Goal: Navigation & Orientation: Find specific page/section

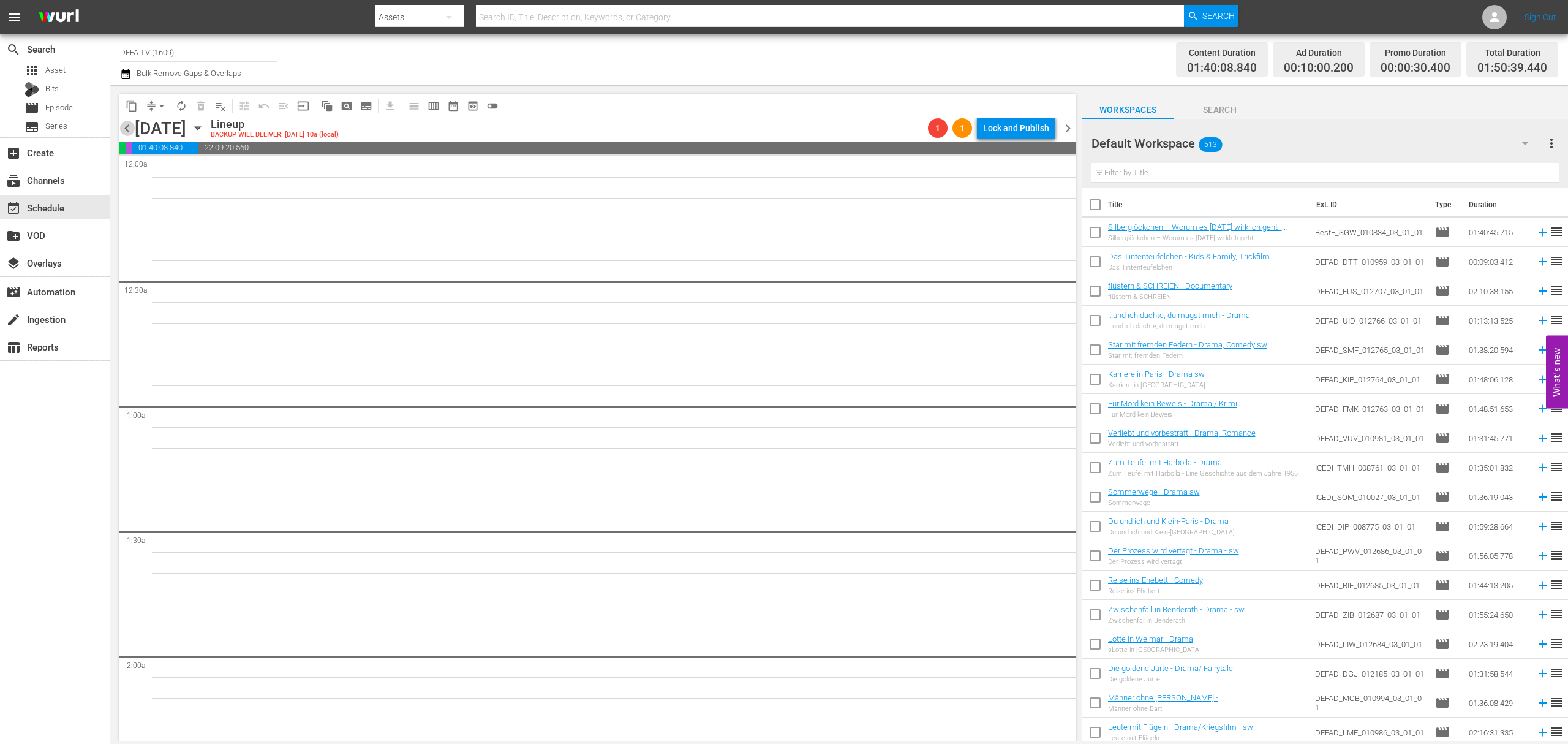
click at [120, 123] on span "chevron_left" at bounding box center [127, 128] width 15 height 15
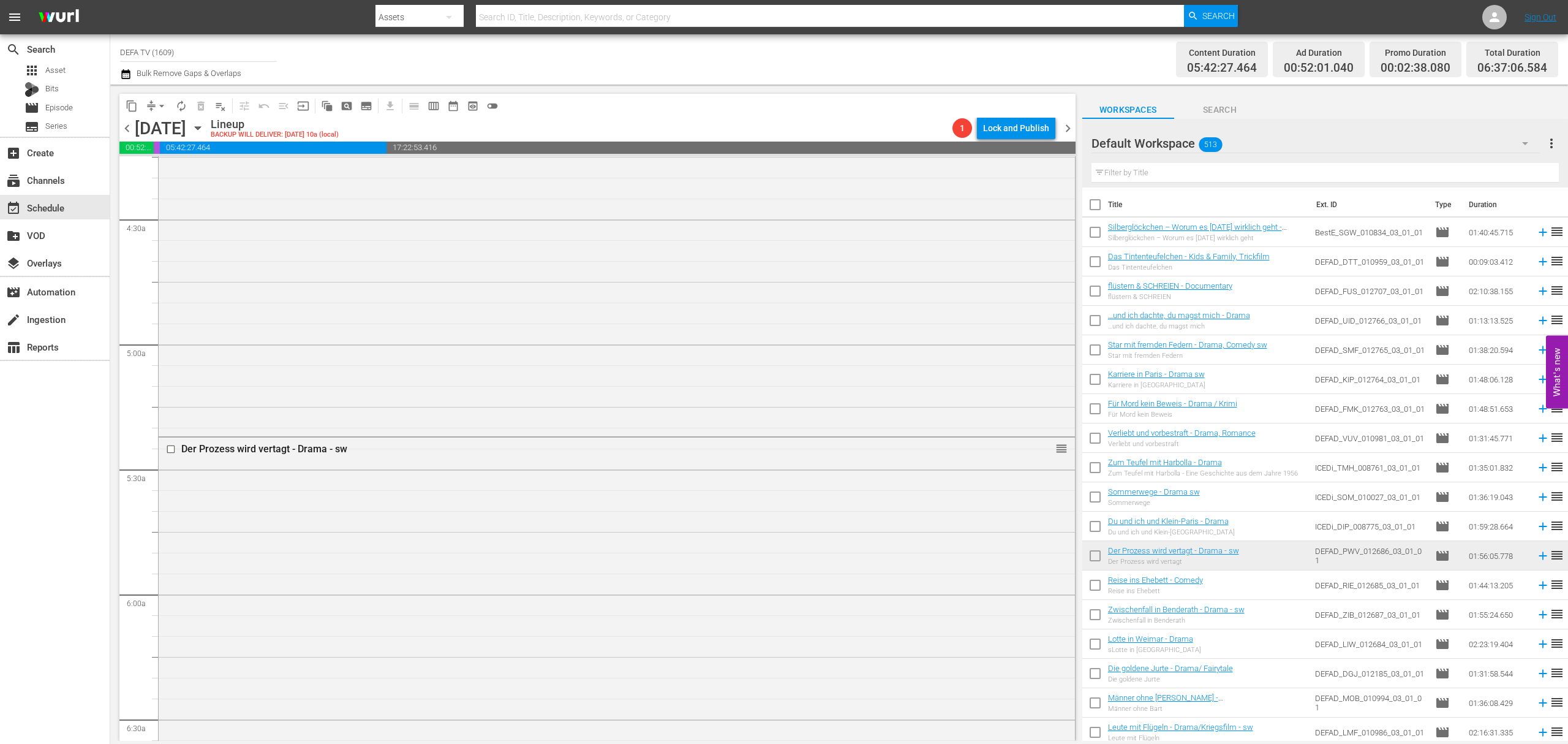
click at [1169, 142] on div at bounding box center [1135, 143] width 88 height 31
click at [1275, 143] on div "Default Workspace 513" at bounding box center [1316, 143] width 449 height 34
click at [1174, 173] on div "Workspace HiKi (174)" at bounding box center [1169, 178] width 128 height 20
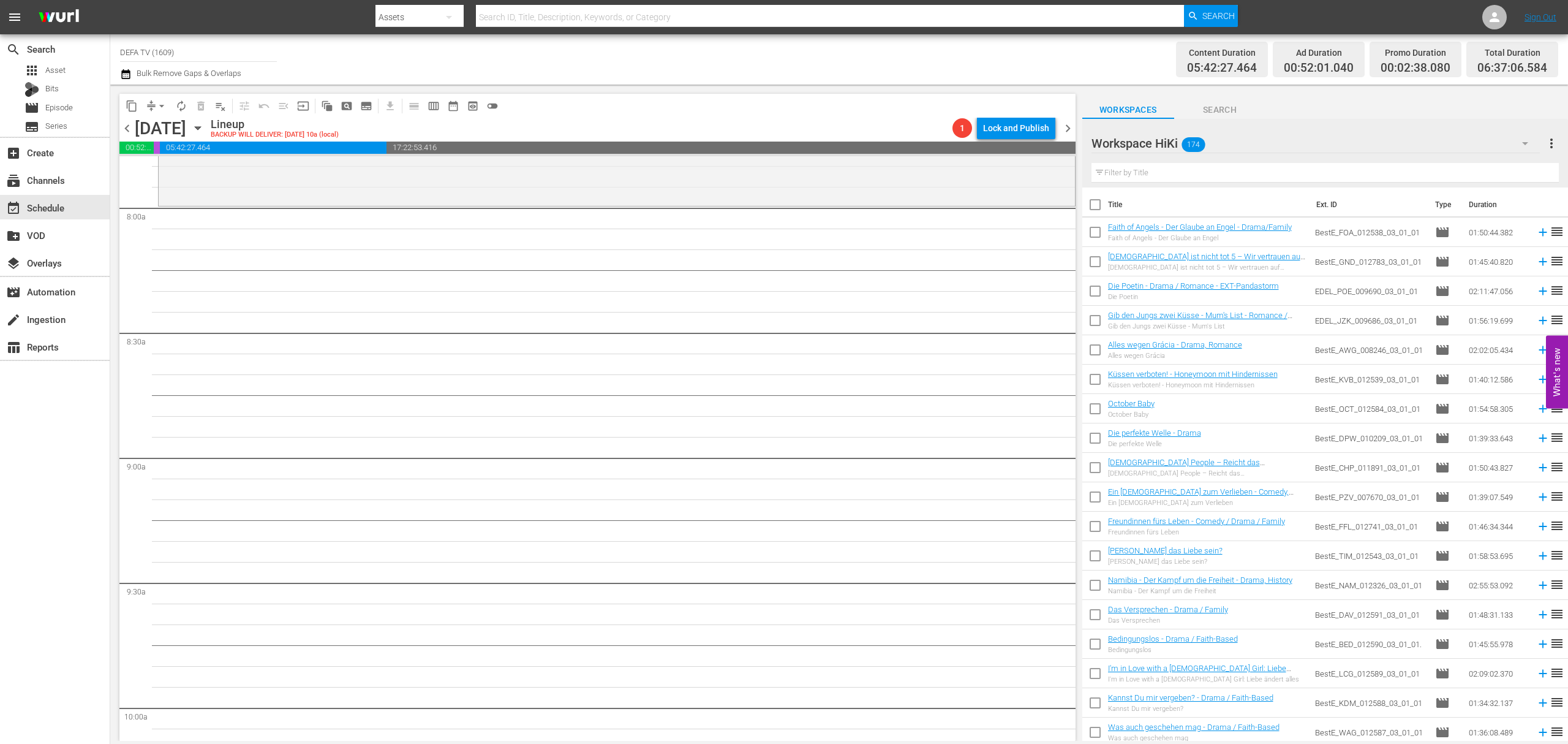
scroll to position [1715, 0]
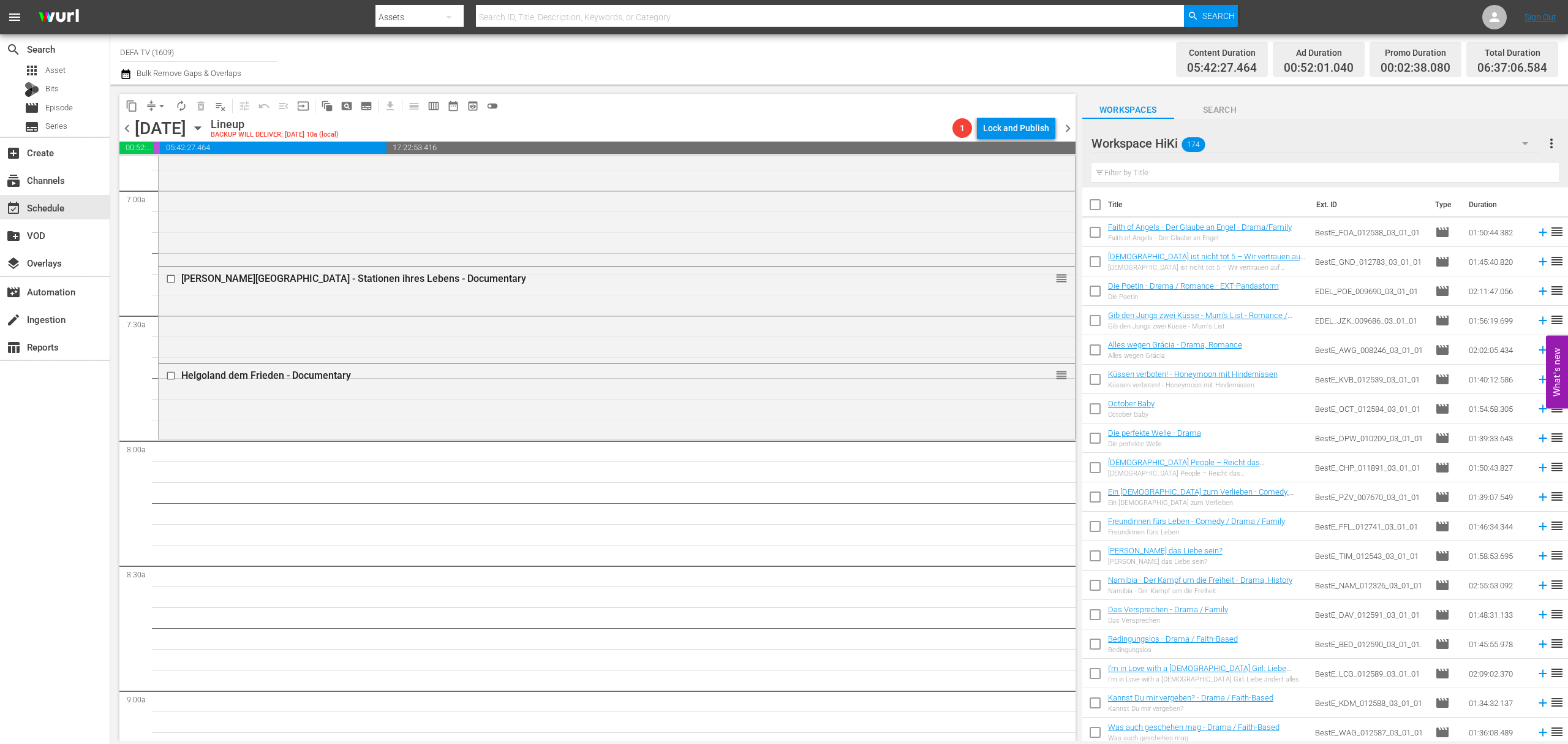
click at [1261, 126] on div "Workspace HiKi 174" at bounding box center [1316, 143] width 449 height 34
drag, startPoint x: 1172, startPoint y: 216, endPoint x: 1157, endPoint y: 196, distance: 25.0
click at [1159, 198] on div "Workspace HiKi (174) Workspace DEFA TV (370) Default Workspace (513)" at bounding box center [1170, 197] width 157 height 78
click at [1155, 196] on div "Workspace DEFA TV (370)" at bounding box center [1169, 197] width 128 height 20
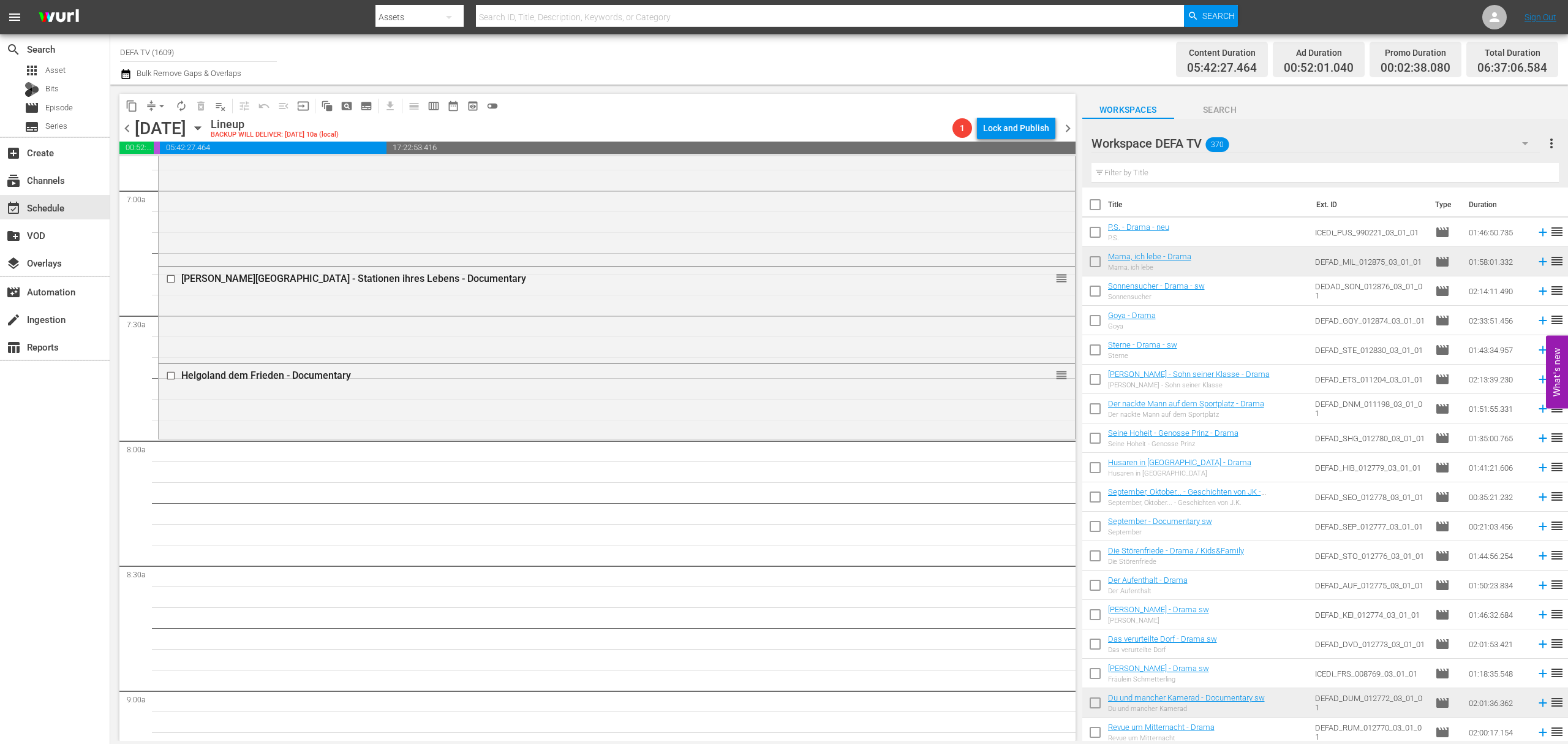
click at [1303, 137] on div "Workspace DEFA TV 370" at bounding box center [1316, 143] width 449 height 34
click at [1213, 177] on div "Workspace HiKi (174)" at bounding box center [1169, 178] width 128 height 20
click at [1282, 143] on div "Workspace HiKi 174" at bounding box center [1316, 143] width 449 height 34
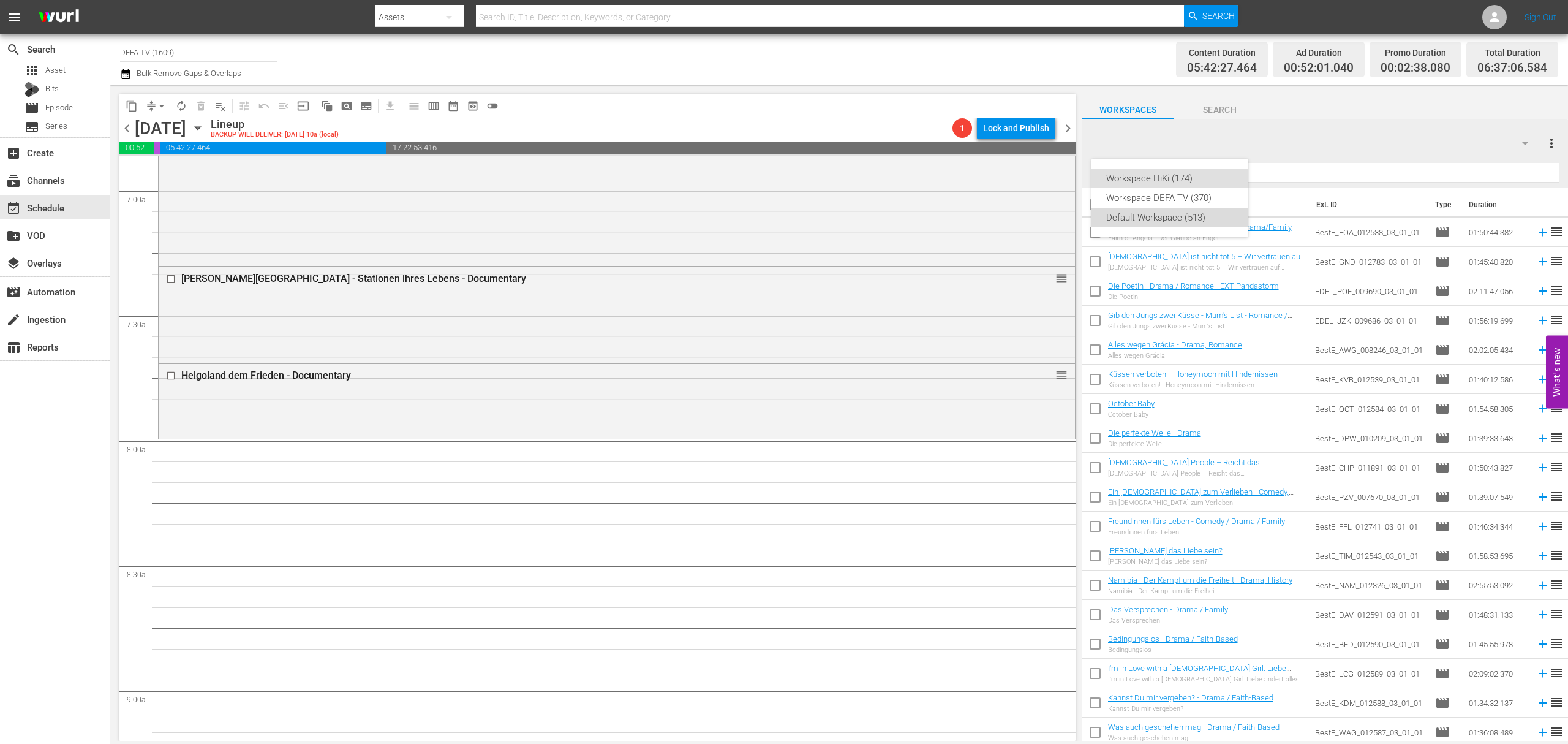
click at [1207, 214] on div "Default Workspace (513)" at bounding box center [1169, 217] width 128 height 20
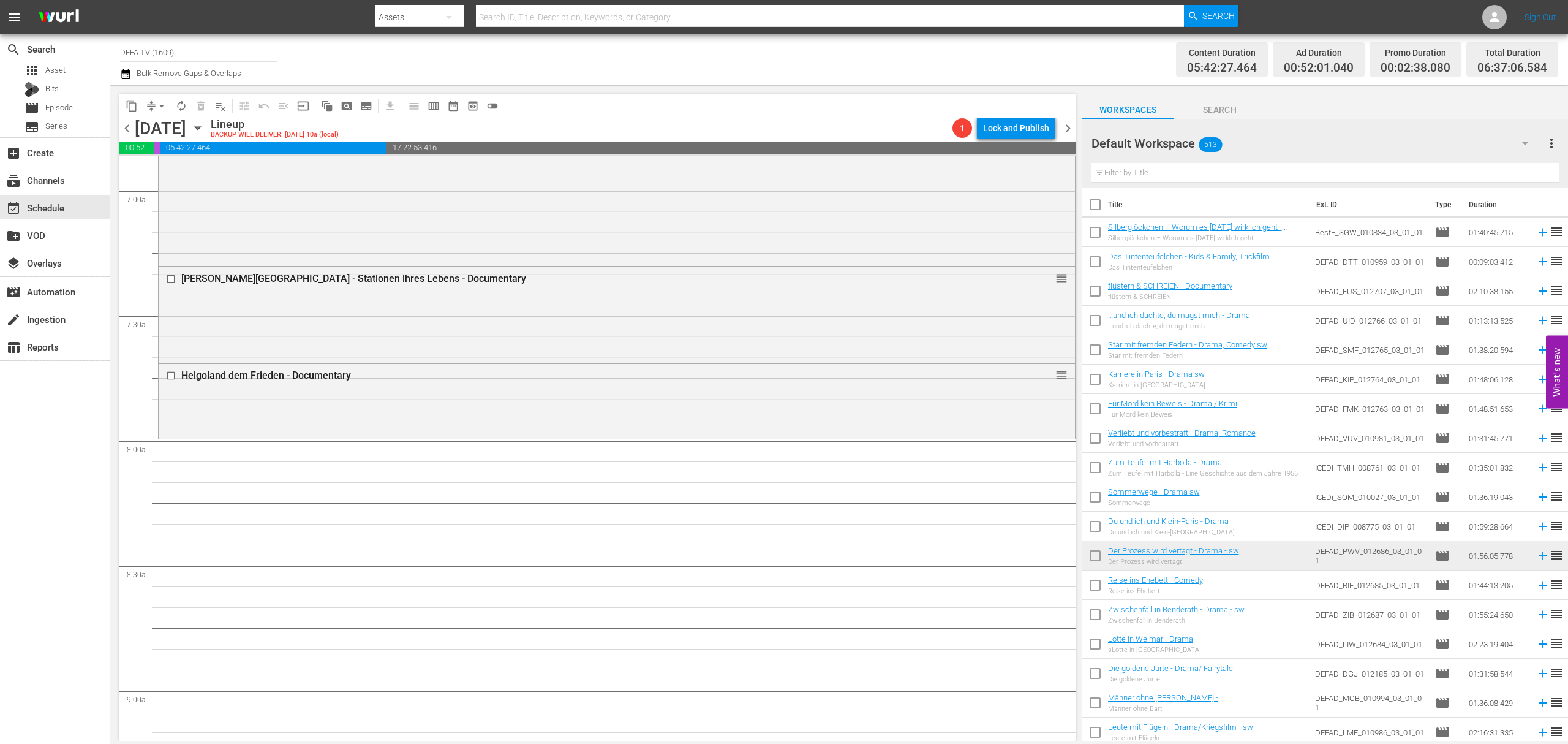
click at [1547, 134] on button "more_vert" at bounding box center [1551, 143] width 15 height 29
click at [1303, 135] on div "Default Workspace 513" at bounding box center [1316, 143] width 449 height 34
click at [1559, 20] on div "Workspace HiKi (174) Workspace DEFA TV (370) Default Workspace (513)" at bounding box center [784, 372] width 1568 height 744
click at [1542, 20] on div "Workspace HiKi (174) Workspace DEFA TV (370) Default Workspace (513)" at bounding box center [784, 372] width 1568 height 744
click at [1527, 13] on link "Sign Out" at bounding box center [1540, 17] width 32 height 10
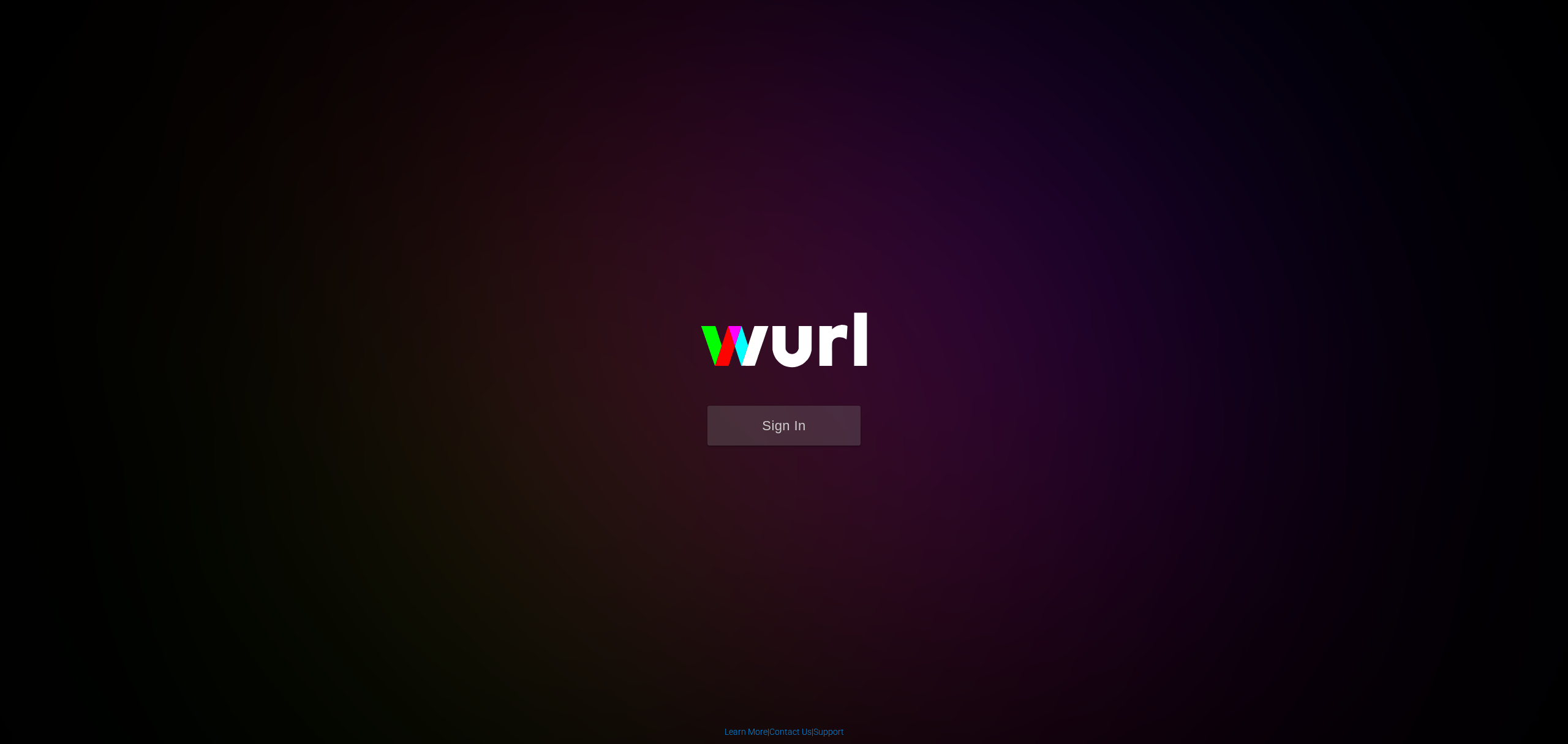
click at [761, 403] on img at bounding box center [784, 345] width 245 height 119
click at [757, 419] on button "Sign In" at bounding box center [784, 425] width 153 height 40
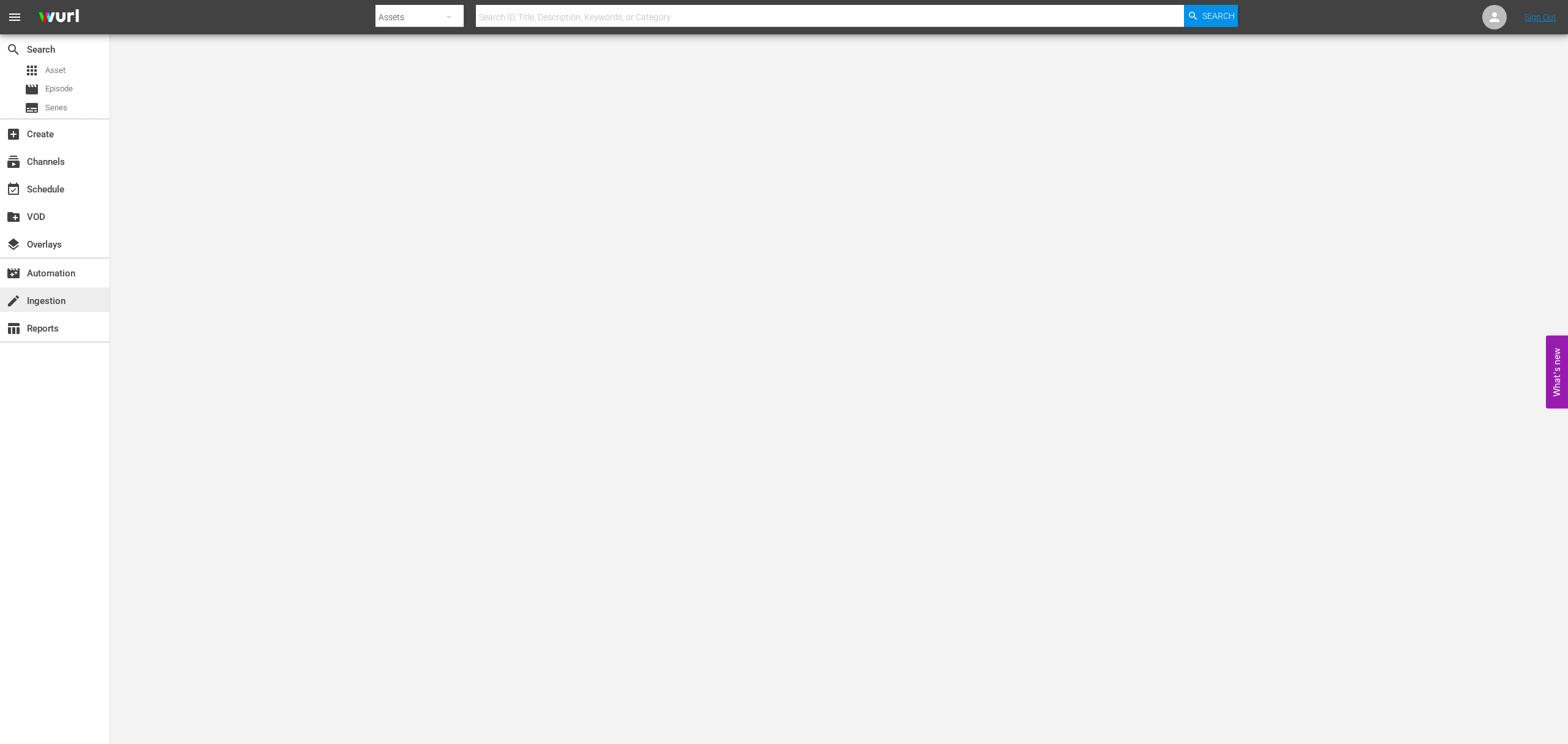
click at [52, 300] on div "create Ingestion" at bounding box center [34, 299] width 69 height 11
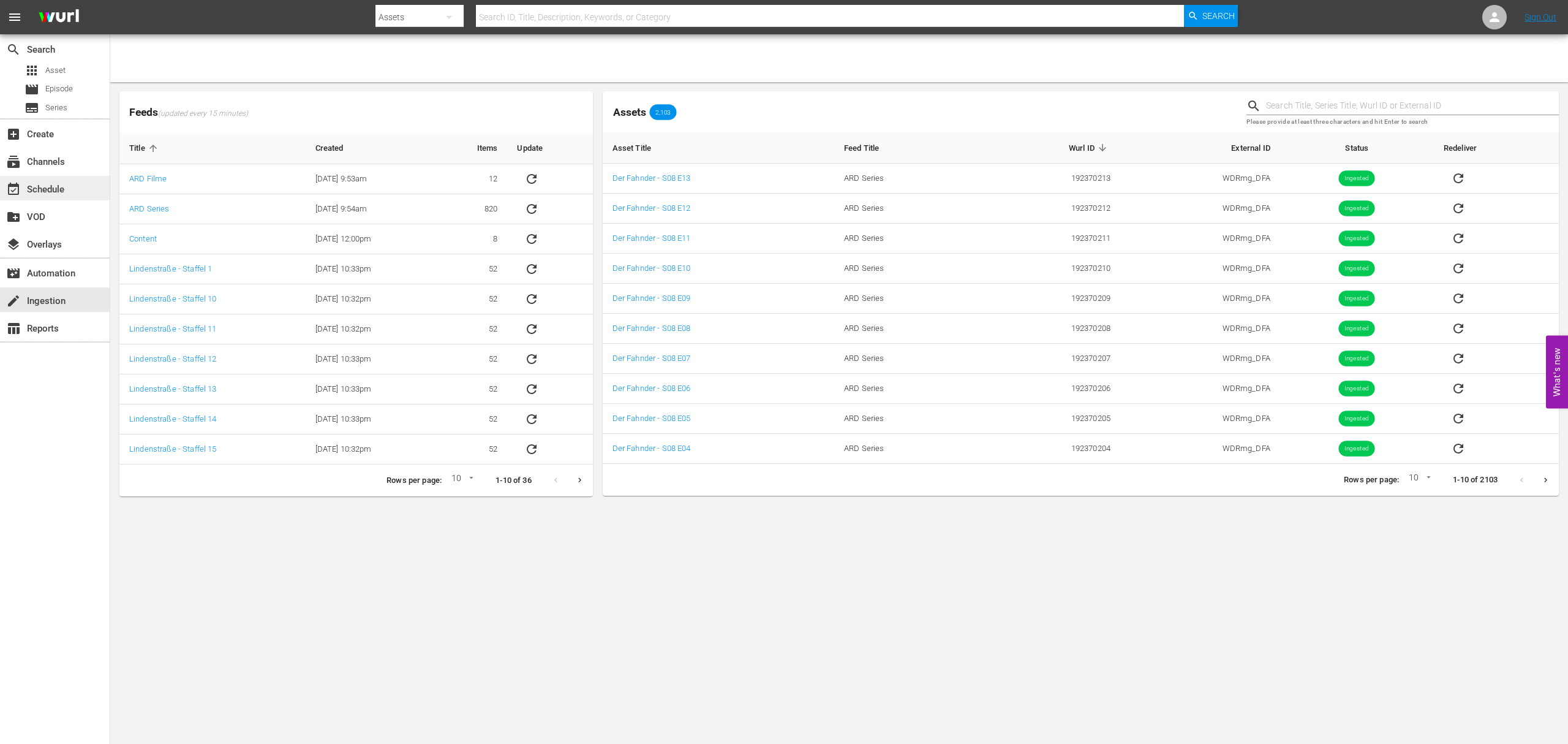
click at [67, 184] on div "event_available Schedule" at bounding box center [34, 188] width 69 height 11
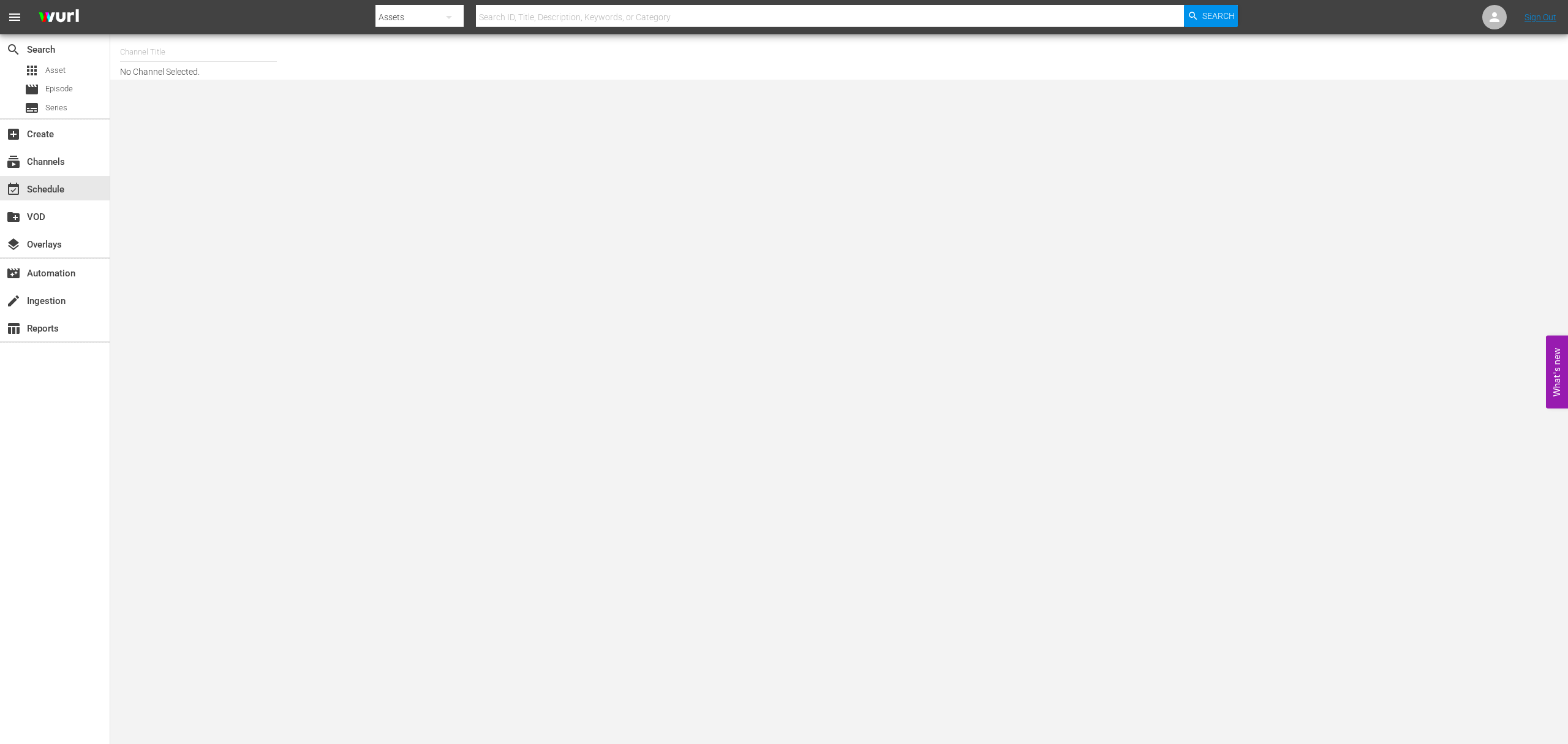
click at [208, 44] on input "text" at bounding box center [199, 52] width 157 height 29
drag, startPoint x: 167, startPoint y: 50, endPoint x: -58, endPoint y: 50, distance: 225.0
click at [0, 50] on html "menu Search By Assets Search ID, Title, Description, Keywords, or Category Sear…" at bounding box center [784, 372] width 1568 height 744
type input "defa"
click at [204, 186] on body "menu Search By Assets Search ID, Title, Description, Keywords, or Category Sear…" at bounding box center [784, 372] width 1568 height 744
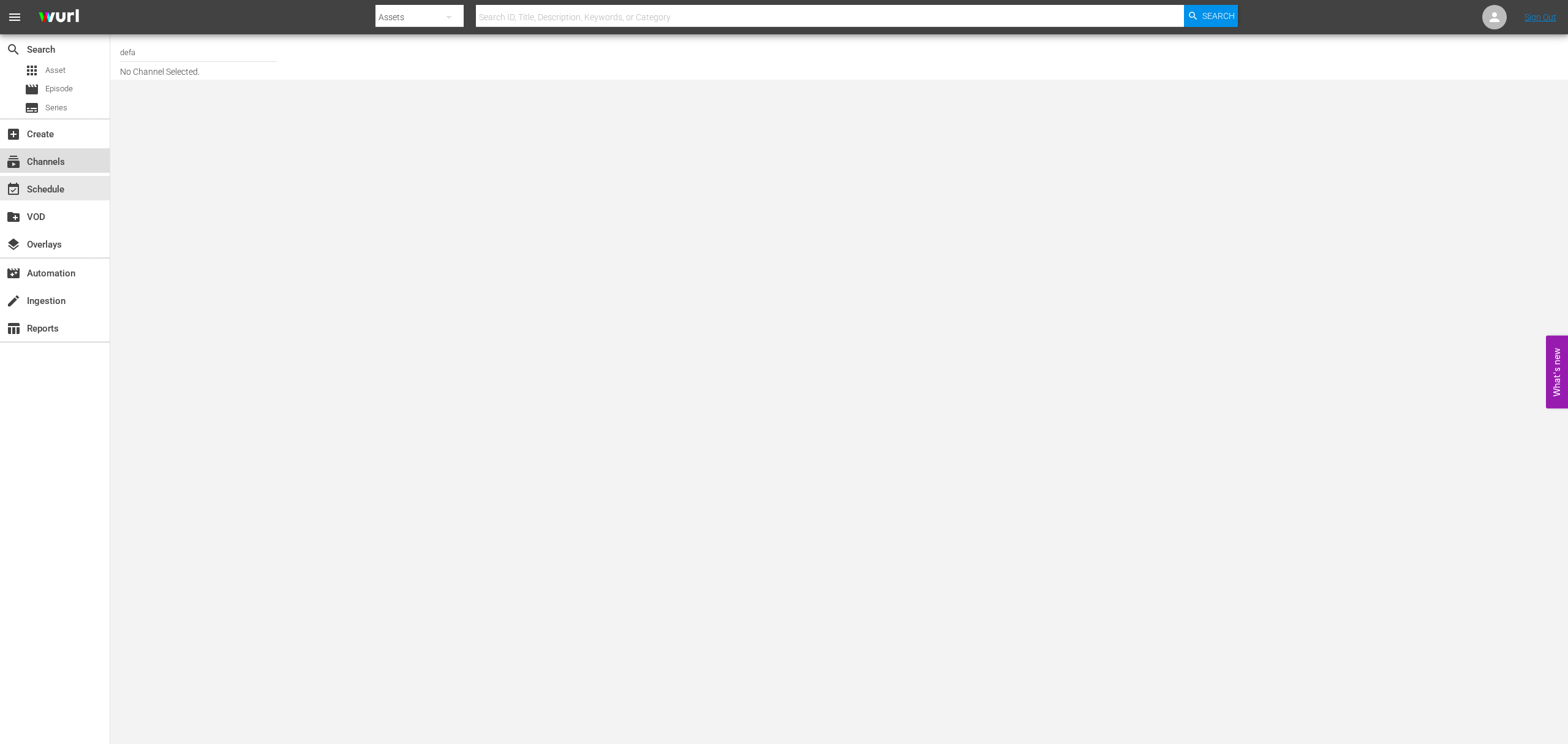
click at [77, 150] on div "subscriptions Channels" at bounding box center [55, 160] width 109 height 25
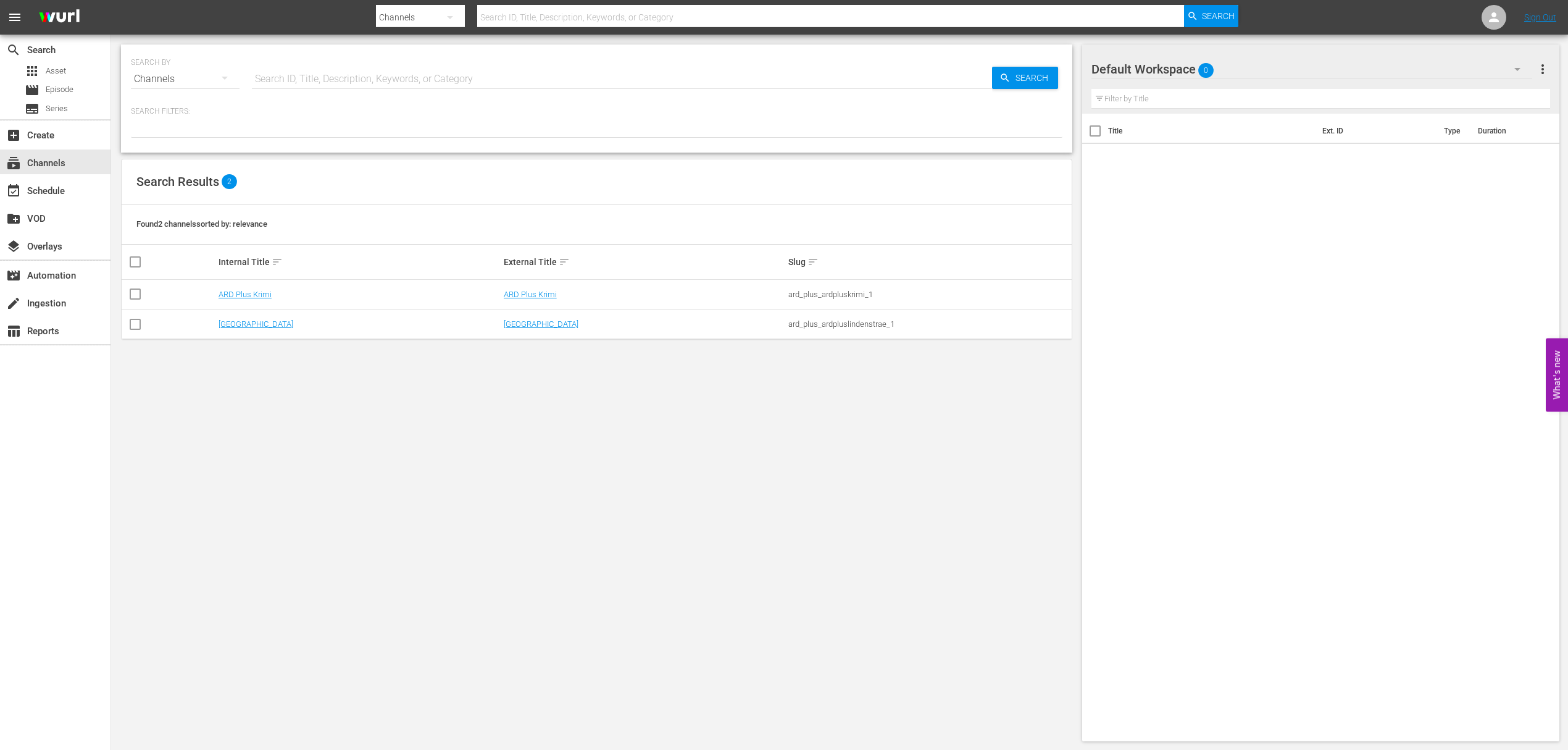
click at [442, 459] on div "SEARCH BY Search By Channels Search ID, Title, Description, Keywords, or Catego…" at bounding box center [596, 392] width 971 height 716
click at [1324, 77] on div "Default Workspace 0" at bounding box center [1311, 69] width 440 height 34
click at [1324, 305] on div "Default Workspace (0)" at bounding box center [784, 375] width 1568 height 750
click at [45, 304] on div "create Ingestion" at bounding box center [34, 301] width 69 height 11
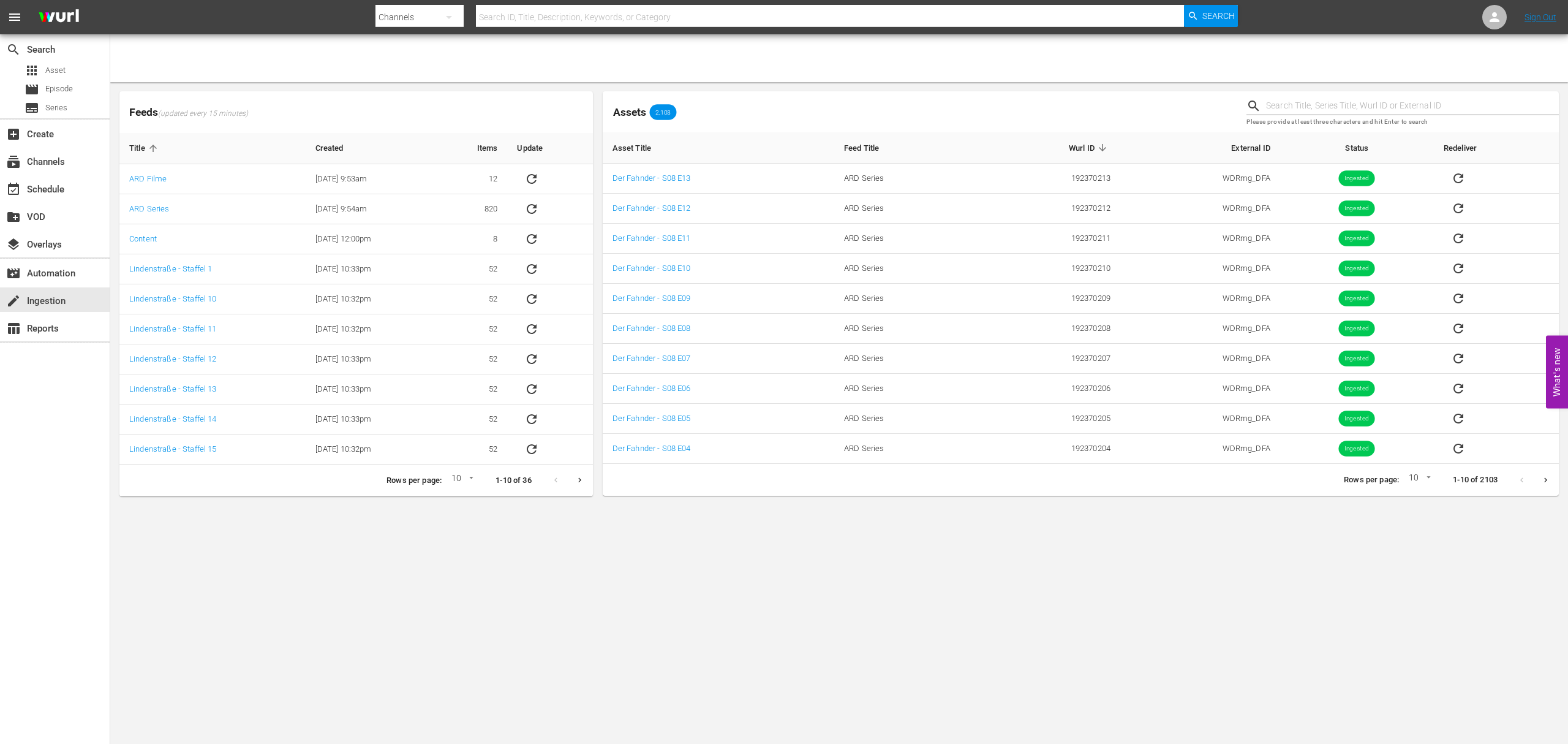
click at [848, 623] on body "menu Search By Channels Search ID, Title, Description, Keywords, or Category Se…" at bounding box center [784, 372] width 1568 height 744
click at [55, 331] on div "table_chart Reports" at bounding box center [34, 326] width 69 height 11
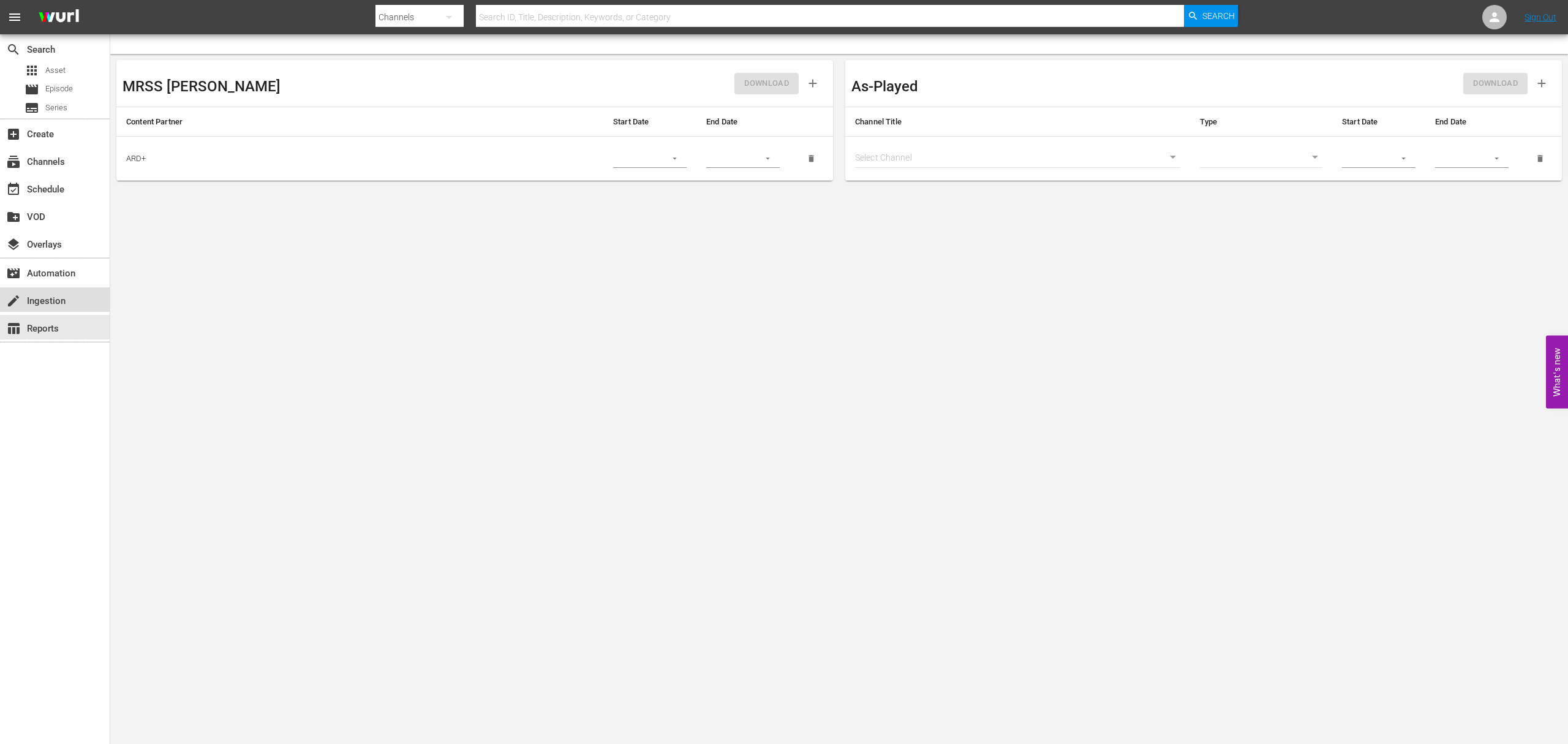
click at [49, 304] on div "create Ingestion" at bounding box center [34, 299] width 69 height 11
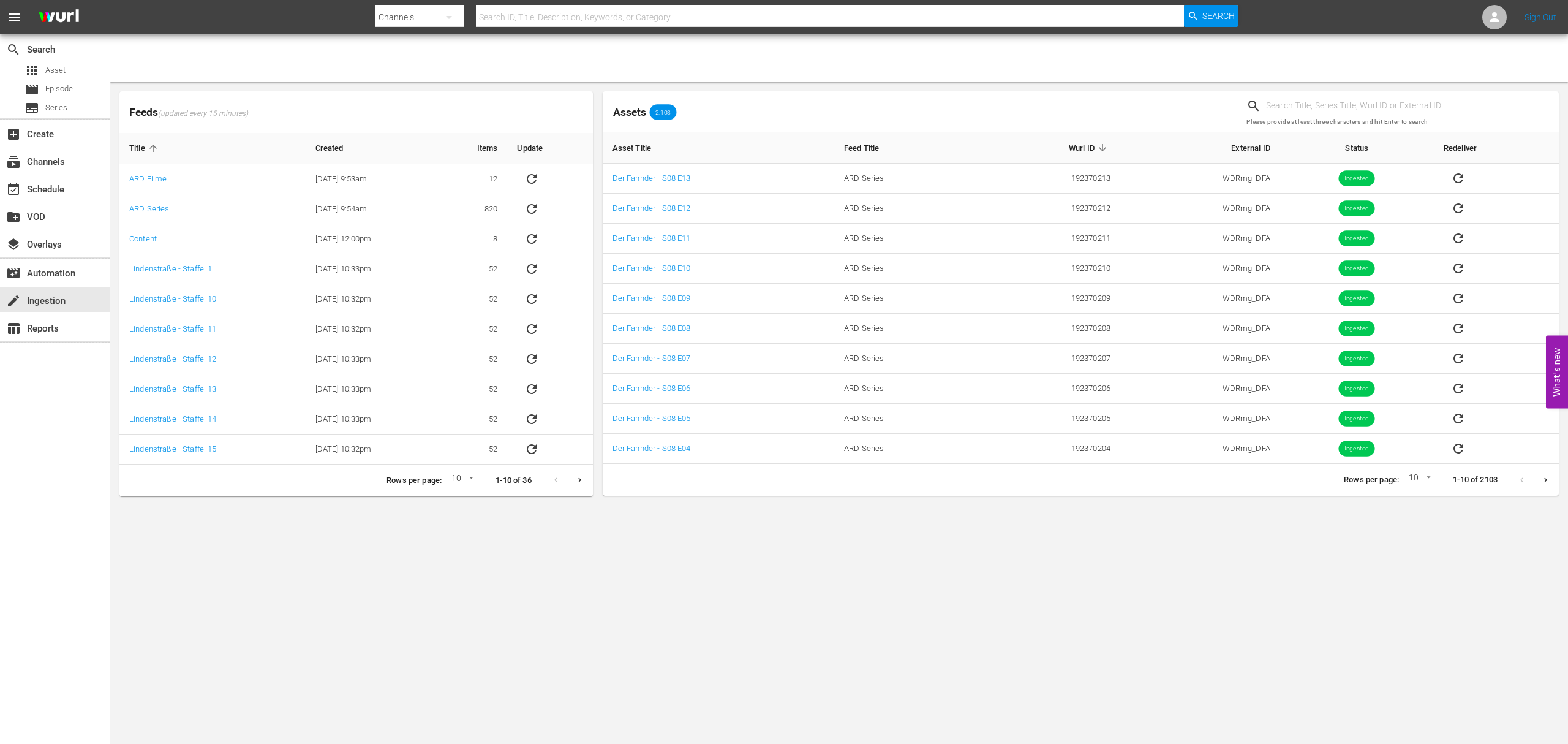
click at [772, 583] on body "menu Search By Channels Search ID, Title, Description, Keywords, or Category Se…" at bounding box center [784, 372] width 1568 height 744
drag, startPoint x: 3, startPoint y: 182, endPoint x: 484, endPoint y: 677, distance: 690.2
click at [424, 677] on body "menu Search By Channels Search ID, Title, Description, Keywords, or Category Se…" at bounding box center [784, 372] width 1568 height 744
click at [98, 193] on div "event_available Schedule" at bounding box center [55, 188] width 109 height 25
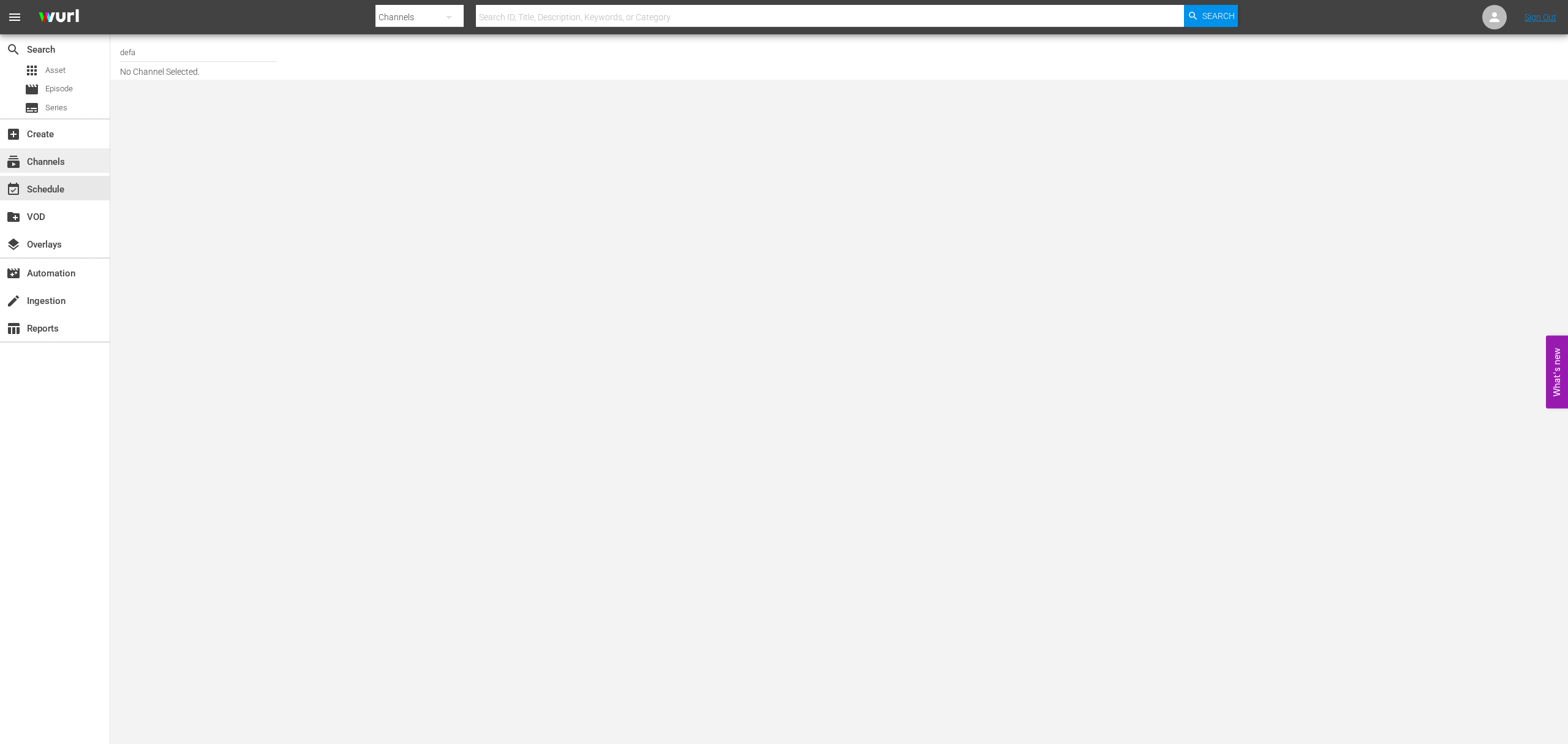
click at [79, 165] on div "subscriptions Channels" at bounding box center [55, 160] width 109 height 25
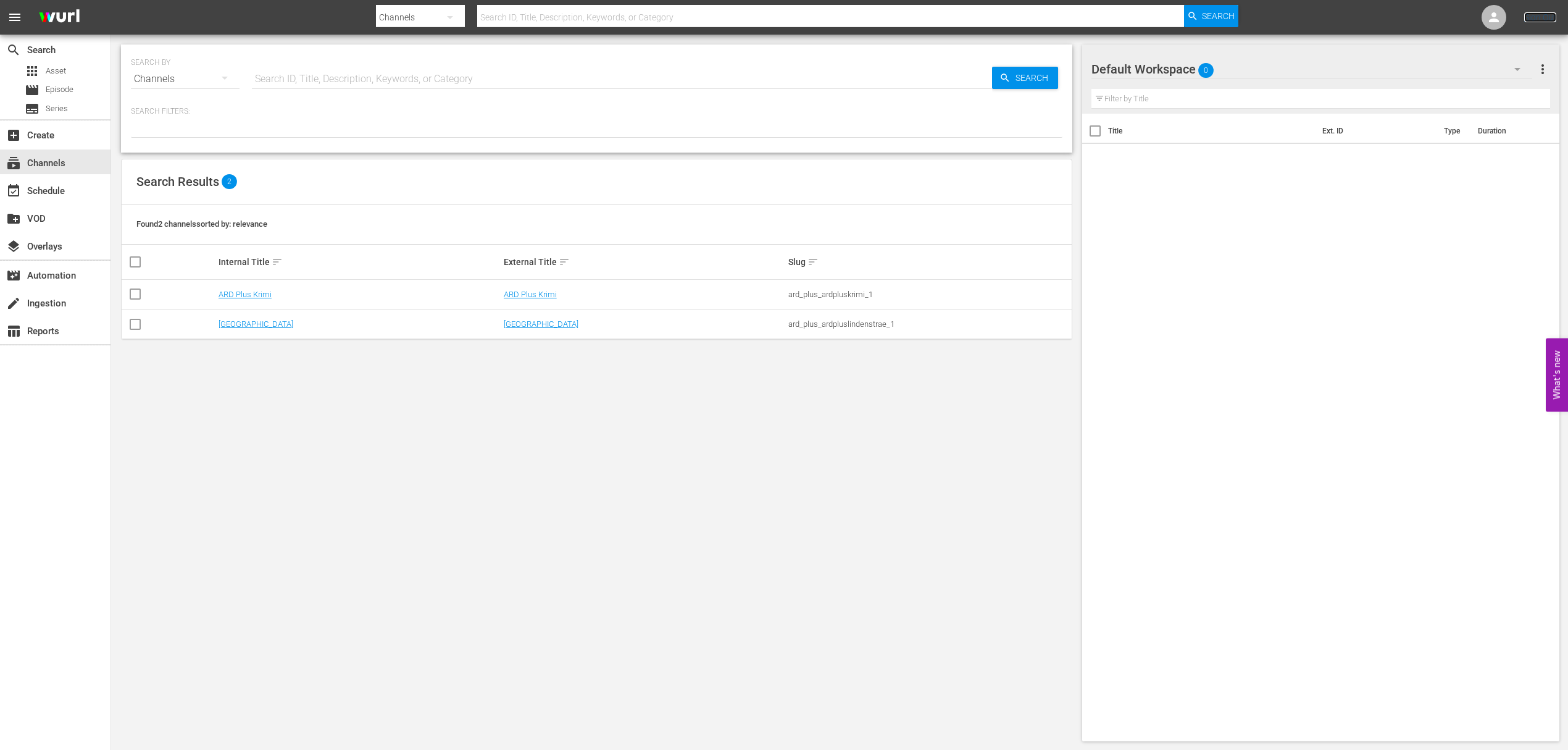
click at [1553, 21] on link "Sign Out" at bounding box center [1540, 17] width 32 height 10
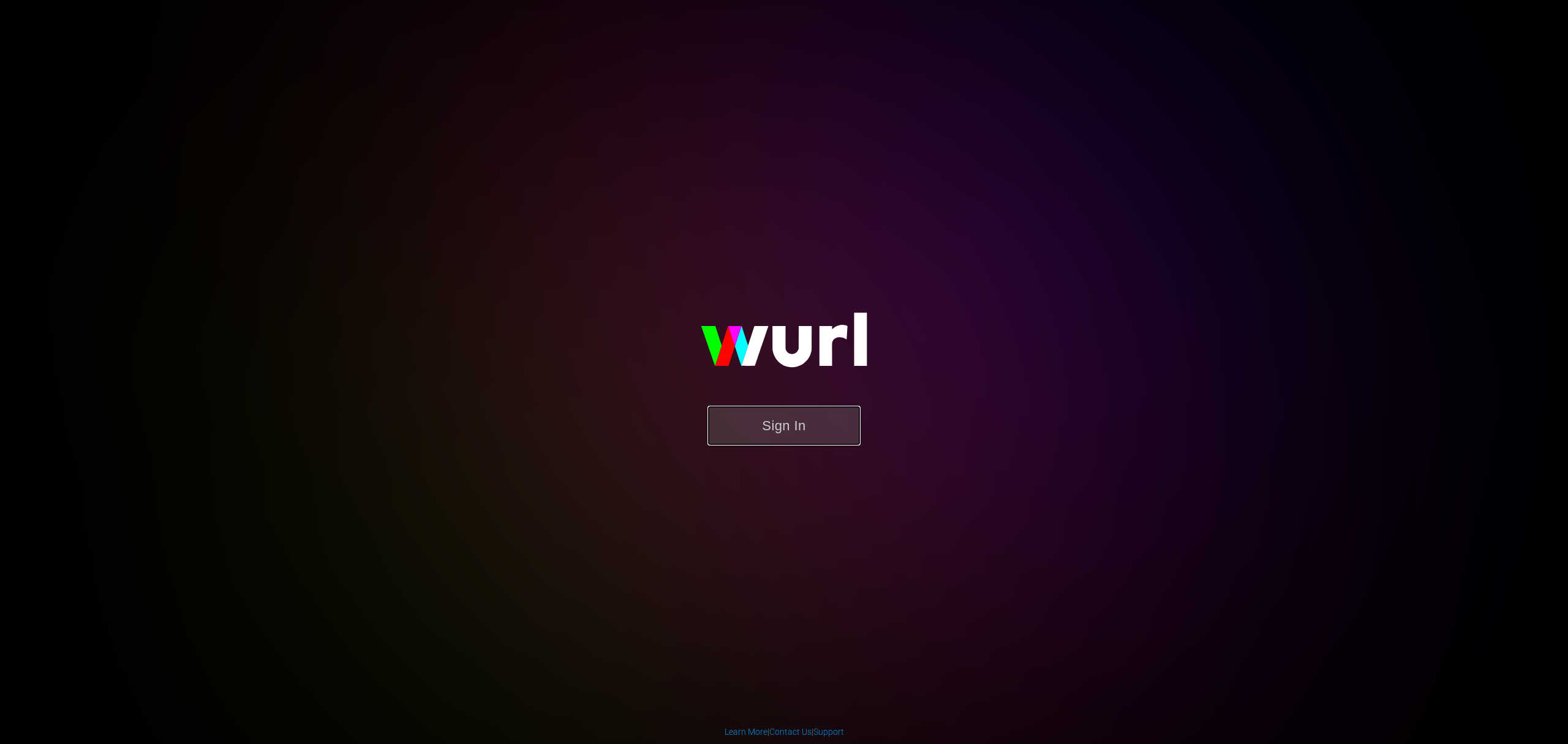
click at [785, 431] on button "Sign In" at bounding box center [784, 425] width 153 height 40
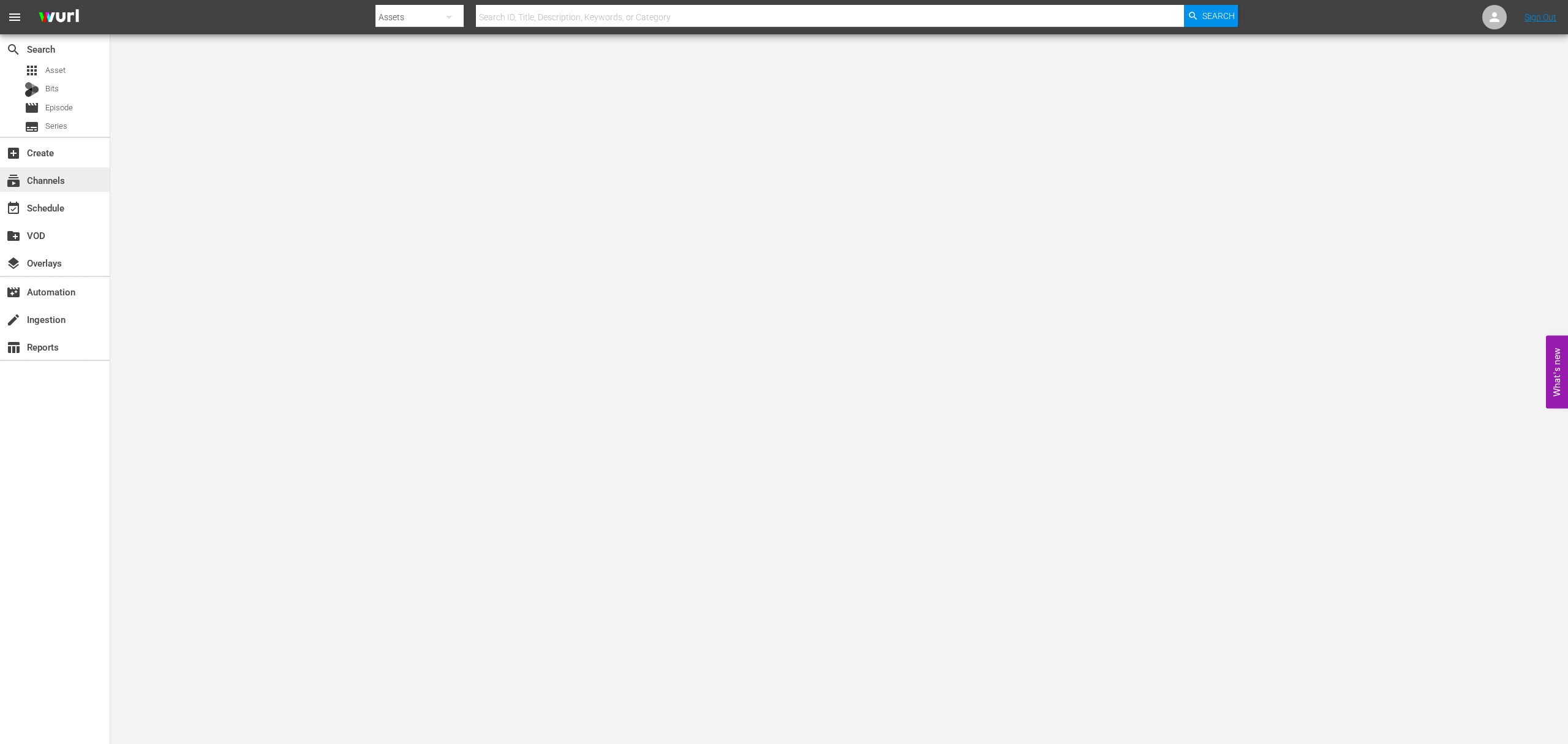
click at [70, 173] on div "subscriptions Channels" at bounding box center [55, 179] width 109 height 25
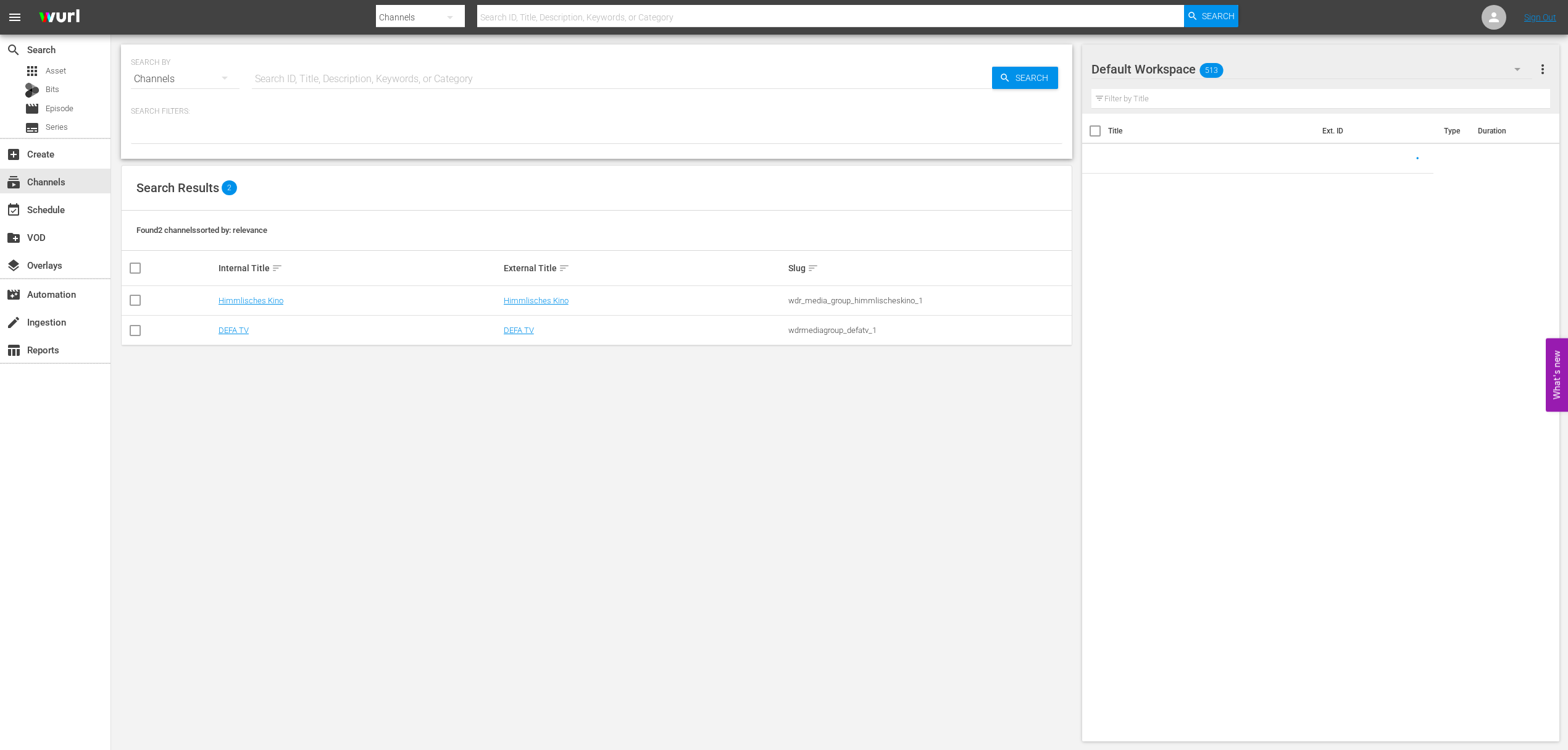
click at [808, 402] on div "SEARCH BY Search By Channels Search ID, Title, Description, Keywords, or Catego…" at bounding box center [596, 392] width 971 height 716
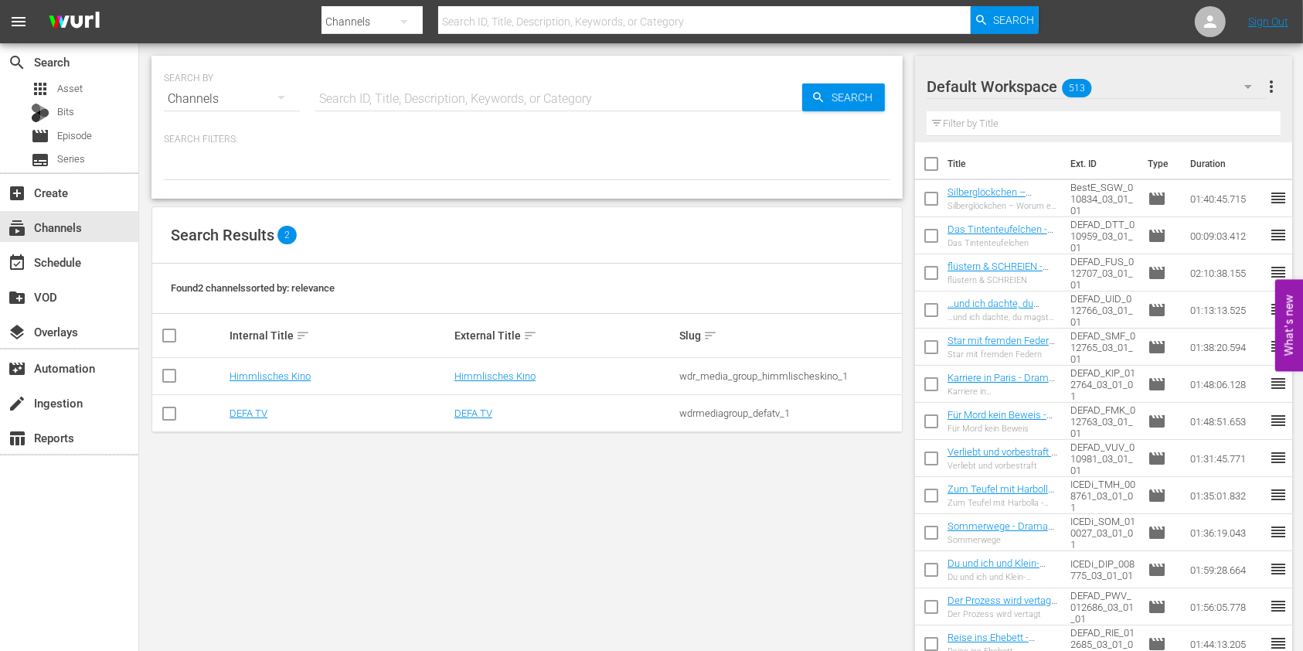
click at [384, 541] on div "SEARCH BY Search By Channels Search ID, Title, Description, Keywords, or Catego…" at bounding box center [527, 491] width 776 height 897
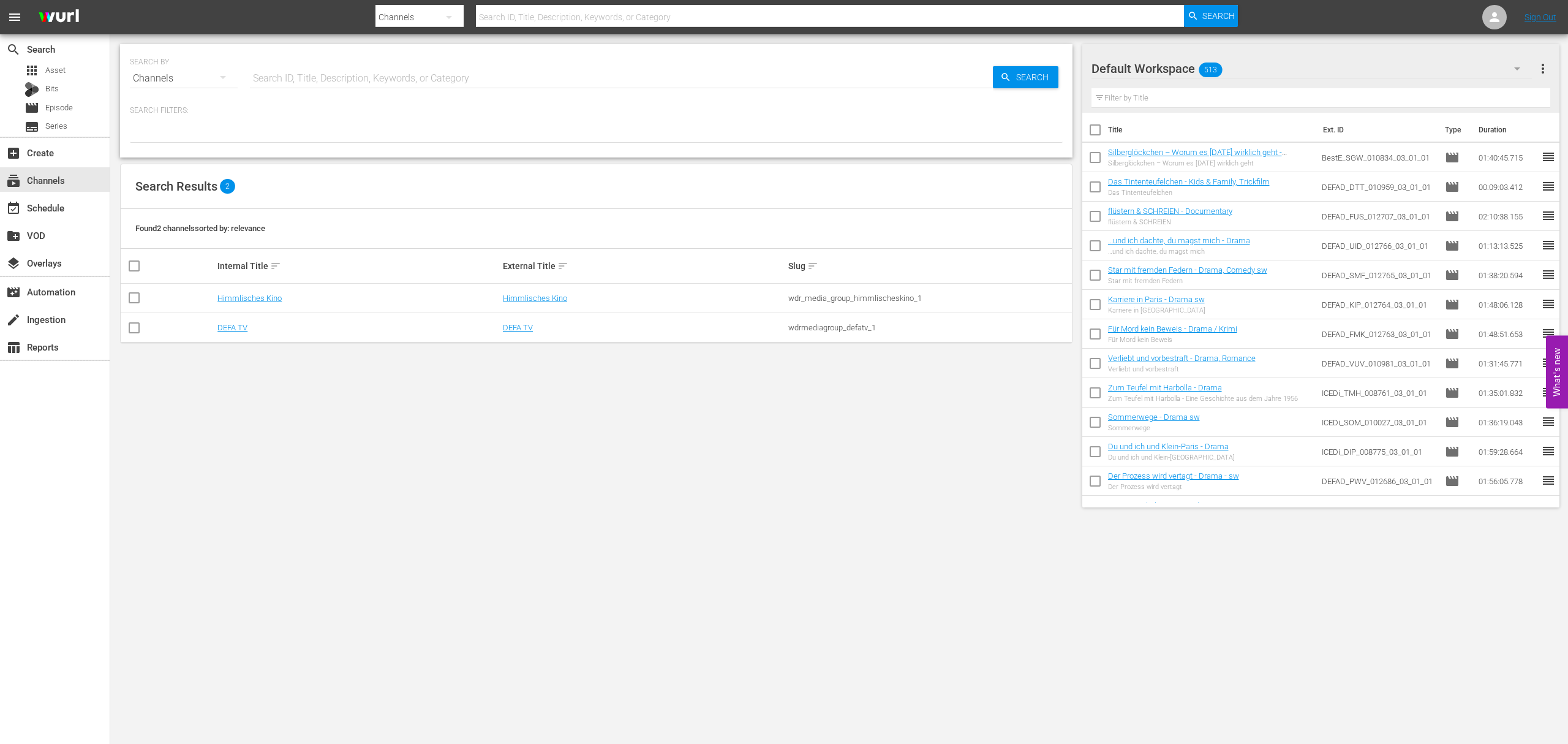
click at [460, 486] on div "SEARCH BY Search By Channels Search ID, Title, Description, Keywords, or Catego…" at bounding box center [596, 275] width 972 height 483
click at [65, 315] on div "create Ingestion" at bounding box center [34, 318] width 69 height 11
